Goal: Task Accomplishment & Management: Complete application form

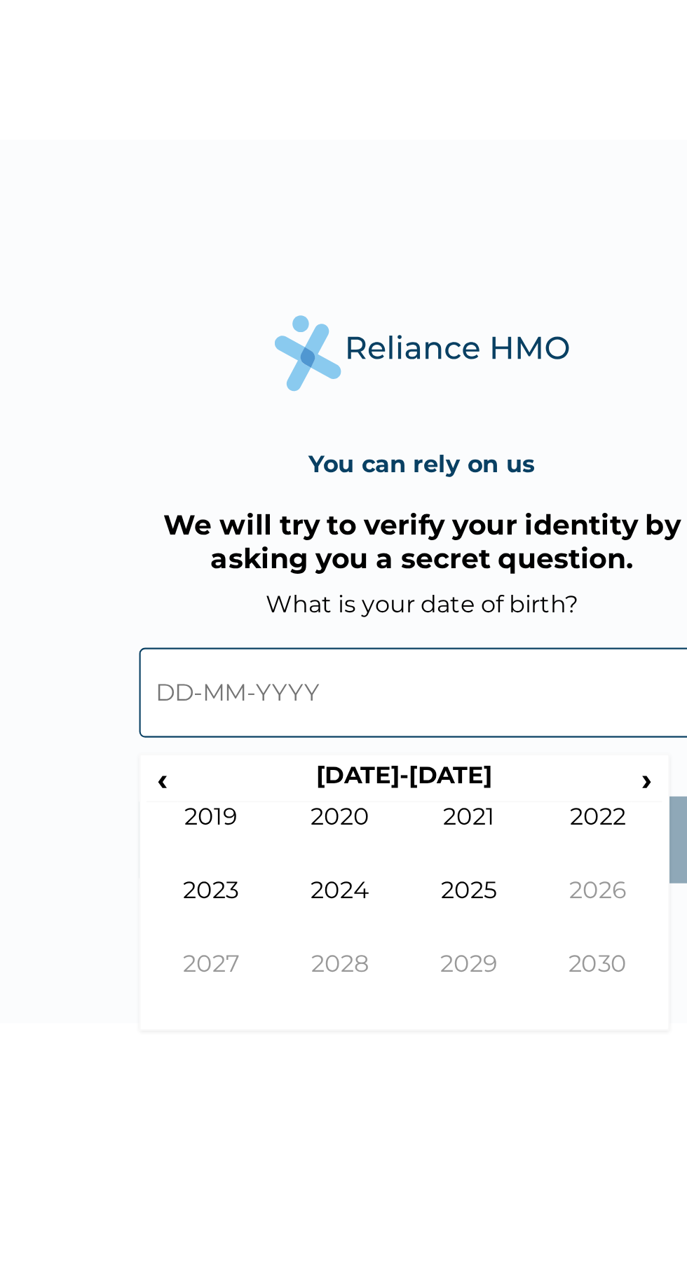
click at [448, 730] on span "›" at bounding box center [450, 728] width 15 height 18
click at [220, 729] on span "‹" at bounding box center [219, 728] width 15 height 18
click at [230, 743] on td "2019" at bounding box center [243, 755] width 62 height 35
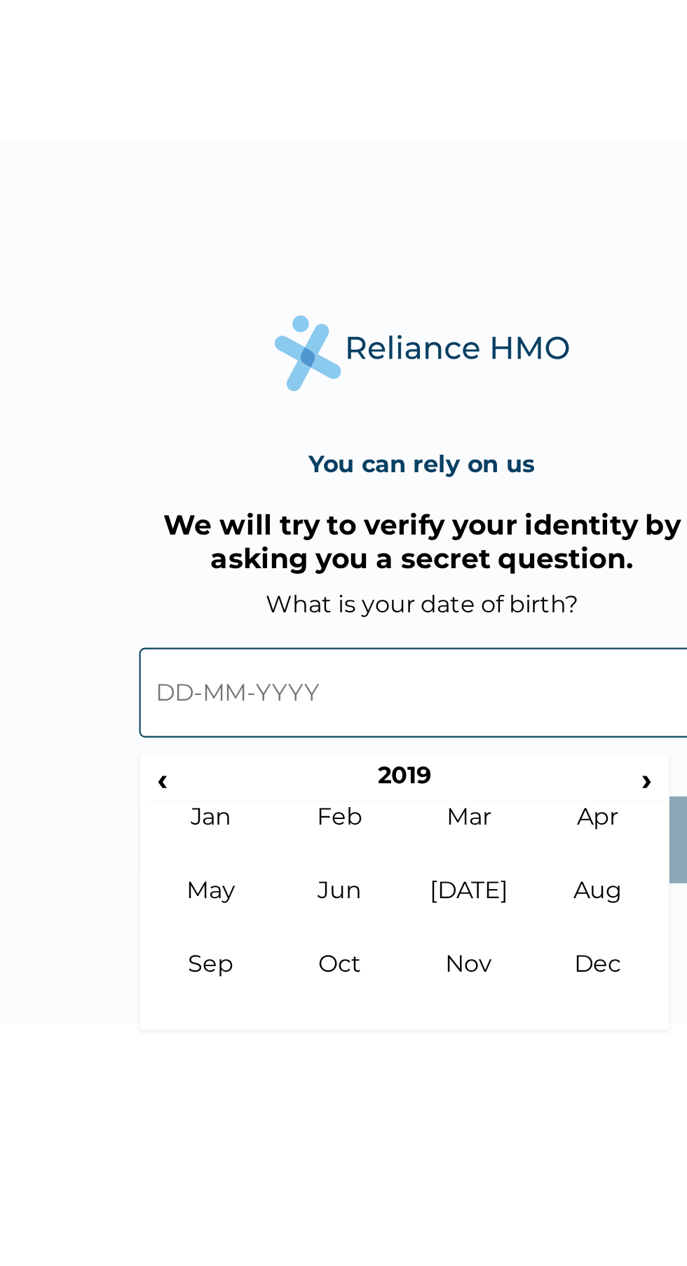
click at [229, 743] on td "Jan" at bounding box center [243, 755] width 62 height 35
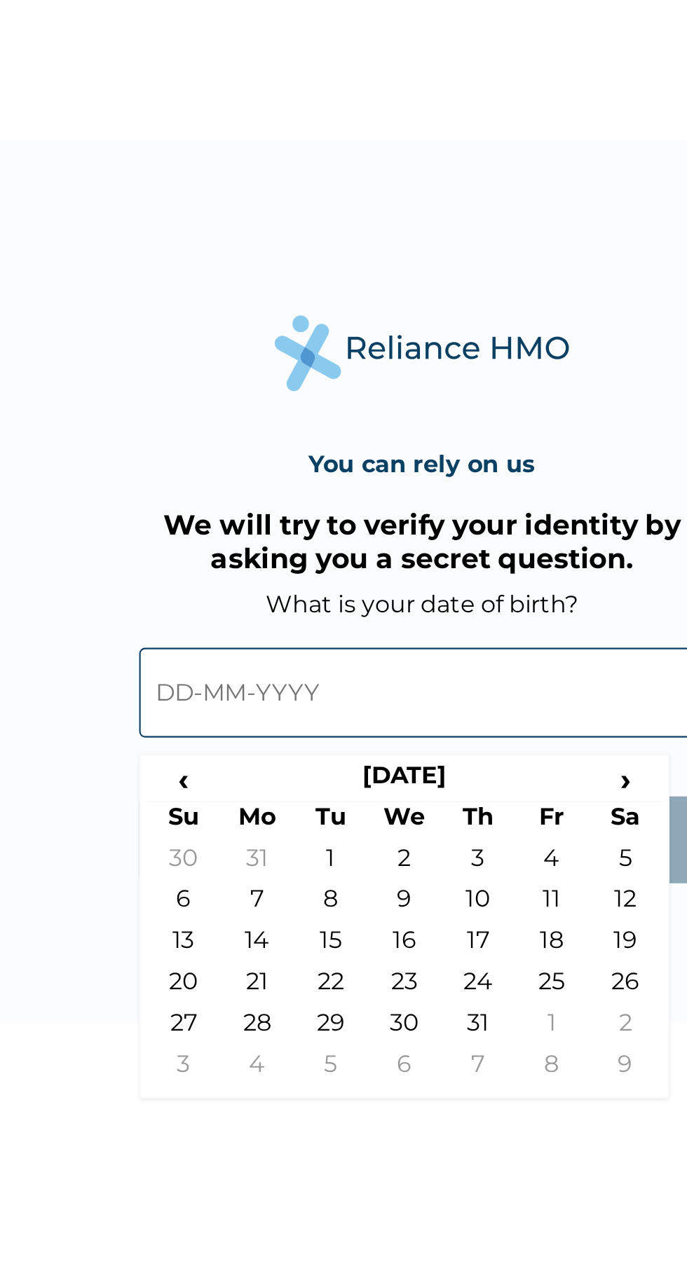
click at [239, 731] on span "‹" at bounding box center [229, 728] width 35 height 18
click at [337, 729] on th "[DATE]" at bounding box center [334, 729] width 175 height 20
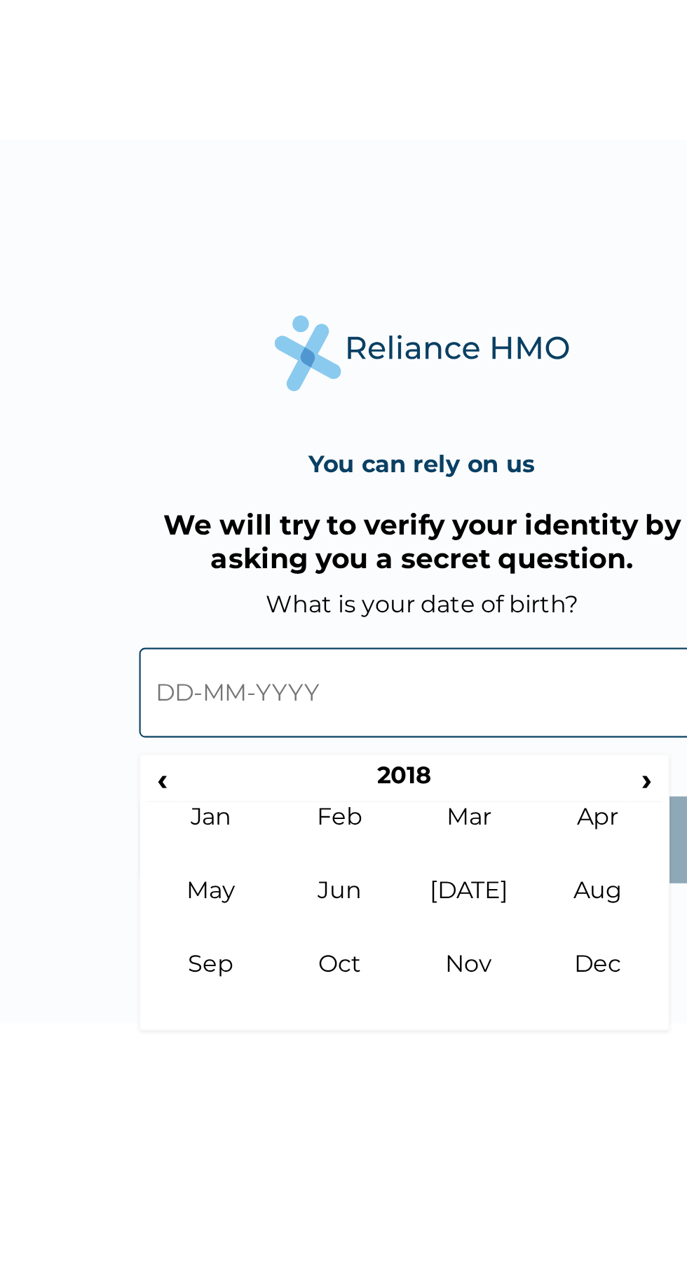
click at [337, 729] on th "2018" at bounding box center [334, 729] width 215 height 20
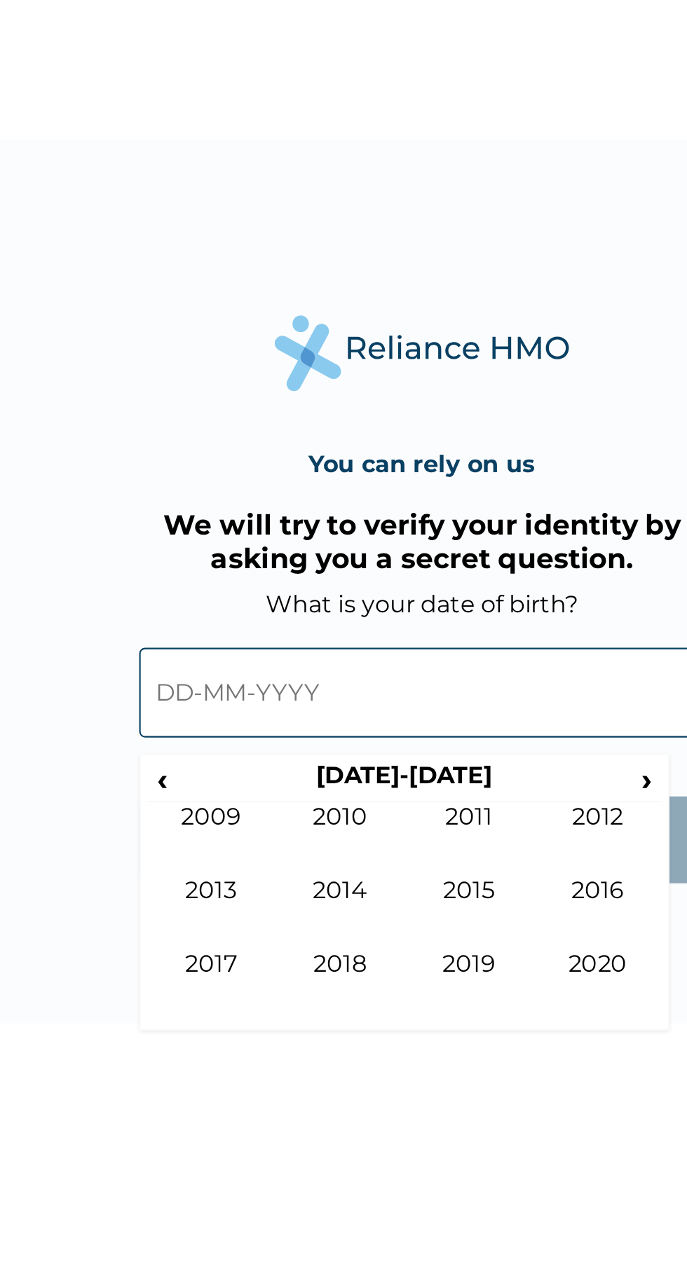
click at [220, 732] on span "‹" at bounding box center [219, 728] width 15 height 18
click at [373, 754] on td "1981" at bounding box center [366, 755] width 62 height 35
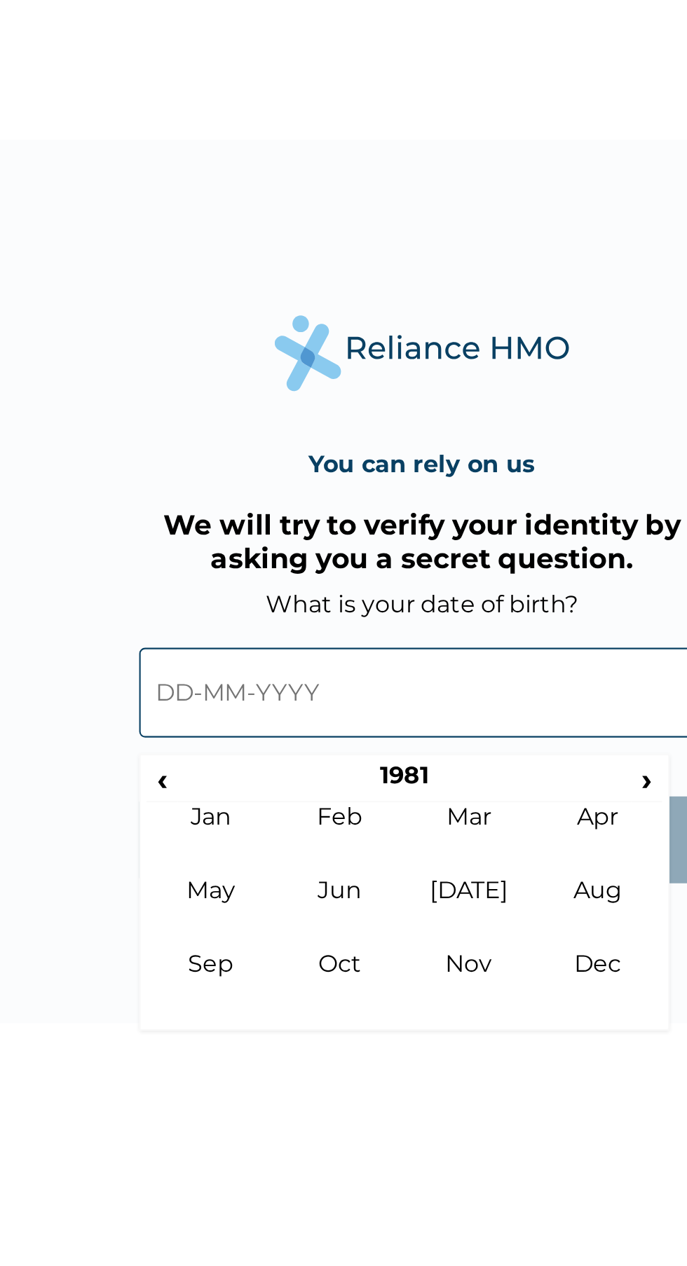
click at [310, 784] on td "Jun" at bounding box center [305, 790] width 62 height 35
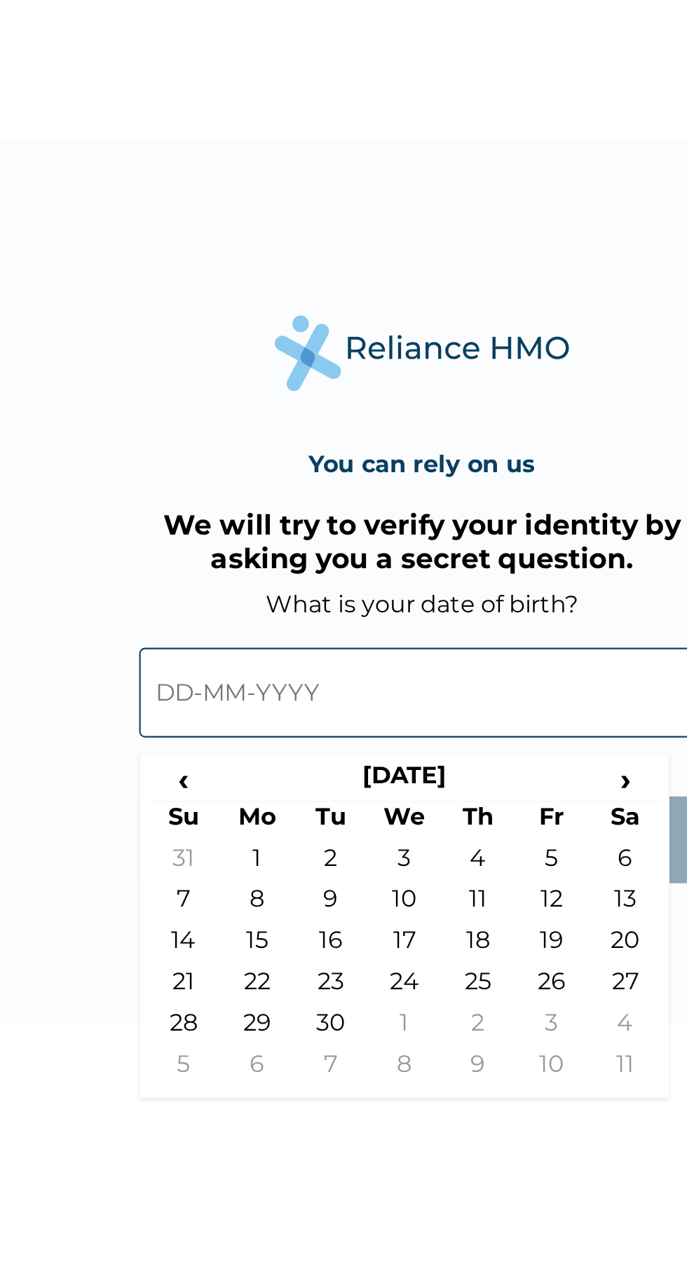
click at [265, 785] on td "8" at bounding box center [264, 788] width 35 height 20
type input "[DATE]"
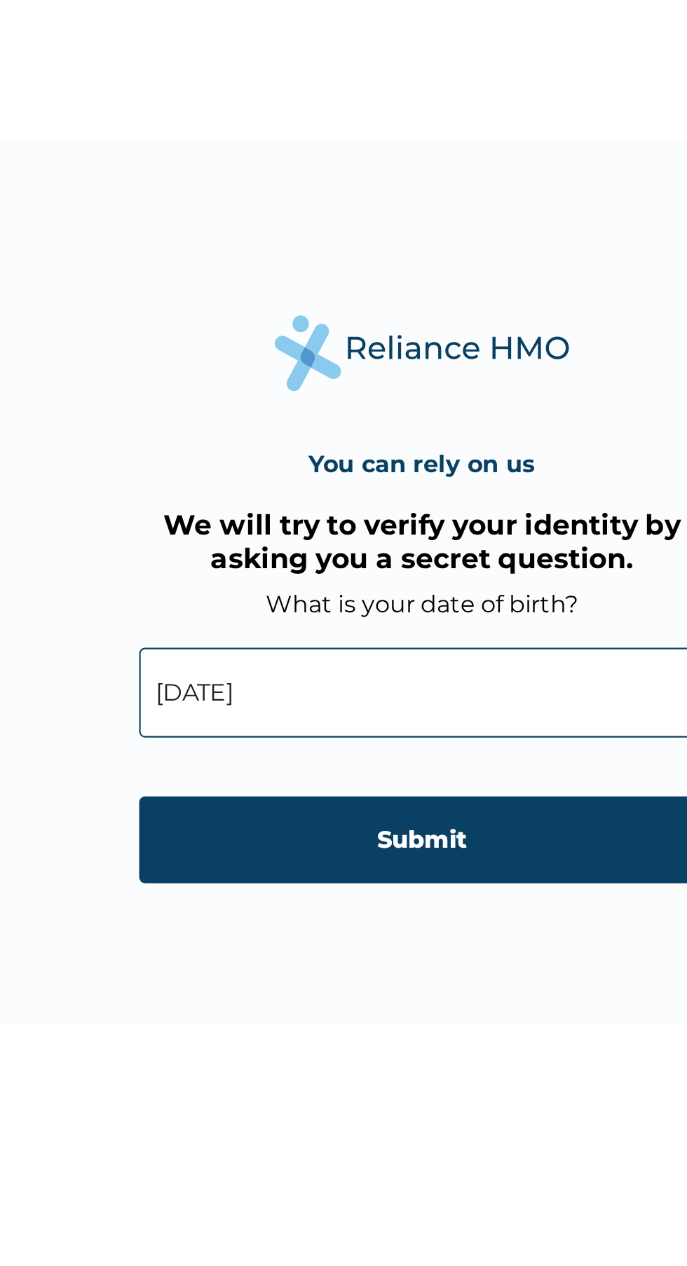
click at [362, 757] on input "Submit" at bounding box center [343, 756] width 269 height 41
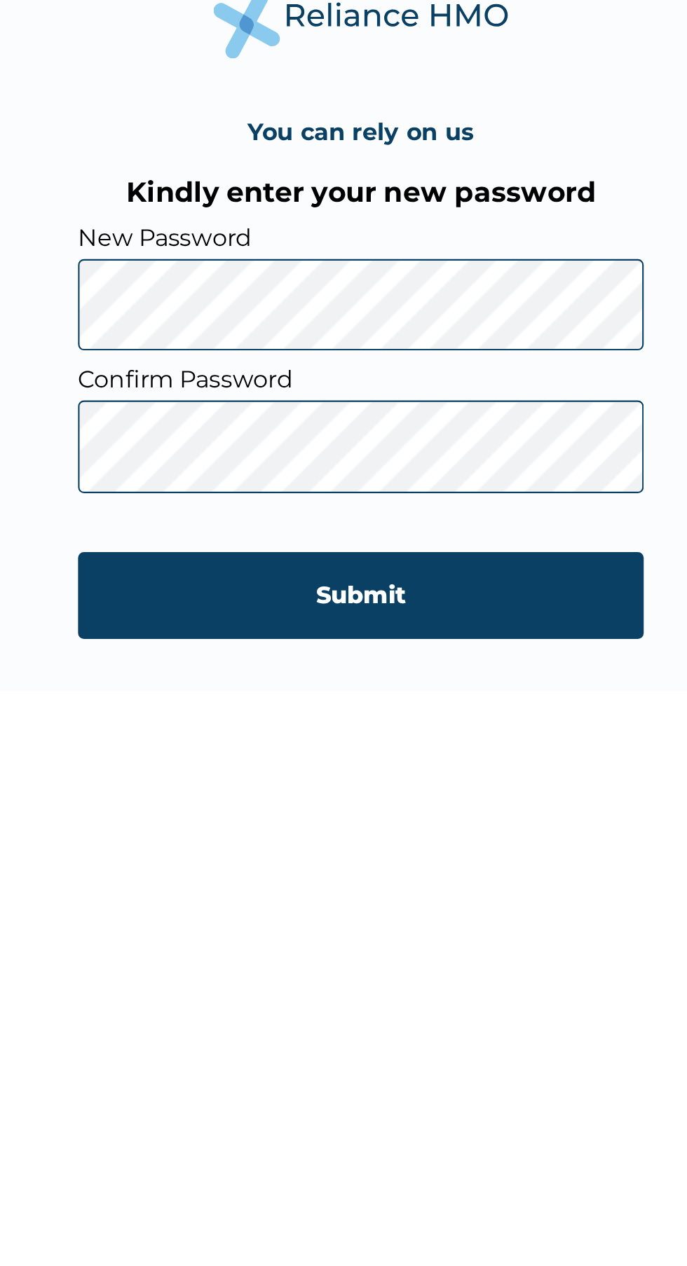
click at [348, 798] on input "Submit" at bounding box center [343, 798] width 269 height 41
